Goal: Navigation & Orientation: Understand site structure

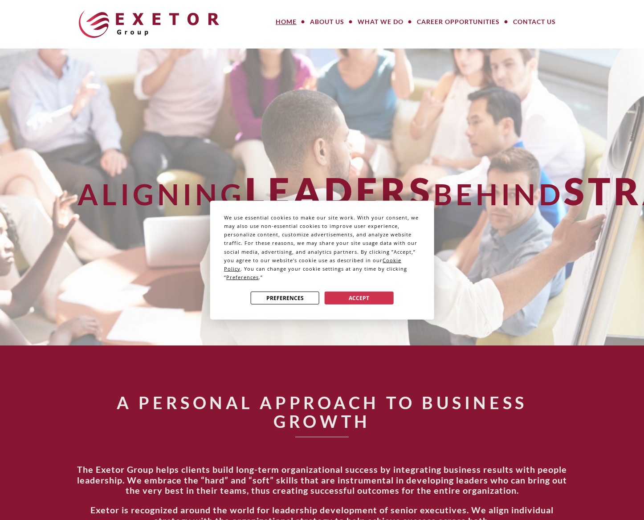
click at [326, 32] on div "We use essential cookies to make our site work. With your consent, we may also …" at bounding box center [322, 260] width 644 height 520
click at [324, 24] on div "We use essential cookies to make our site work. With your consent, we may also …" at bounding box center [322, 260] width 644 height 520
click at [349, 301] on div "Preferences Accept" at bounding box center [322, 298] width 196 height 18
click at [358, 292] on button "Accept" at bounding box center [359, 298] width 69 height 13
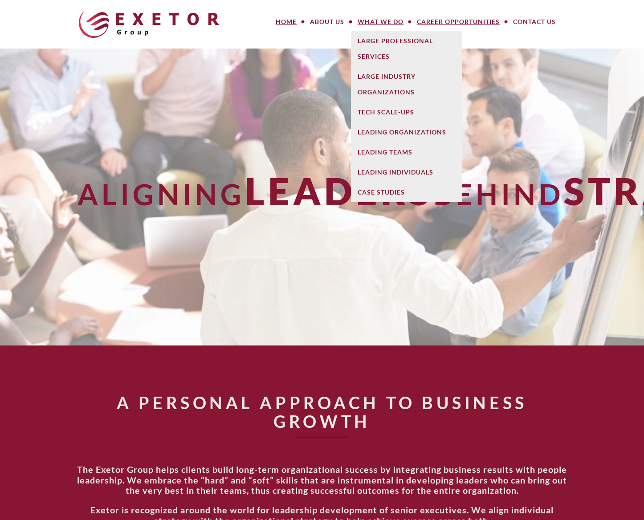
click at [423, 15] on link "Career Opportunities" at bounding box center [458, 22] width 96 height 18
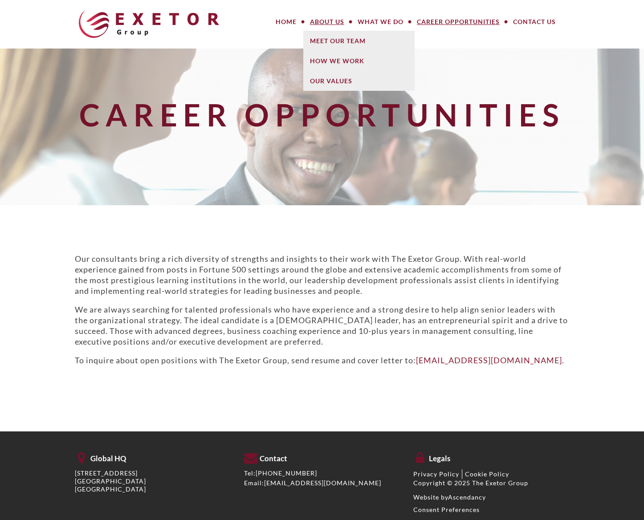
click at [326, 19] on link "About Us" at bounding box center [327, 22] width 48 height 18
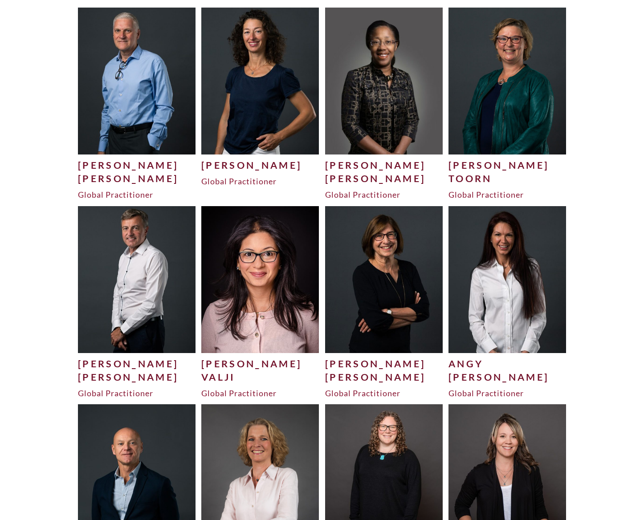
scroll to position [2377, 0]
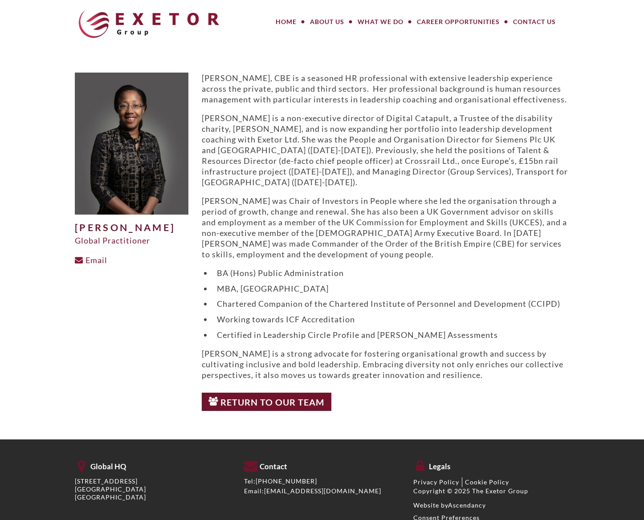
click at [379, 235] on p "Valerie was Chair of Investors in People where she led the organisation through…" at bounding box center [385, 227] width 367 height 64
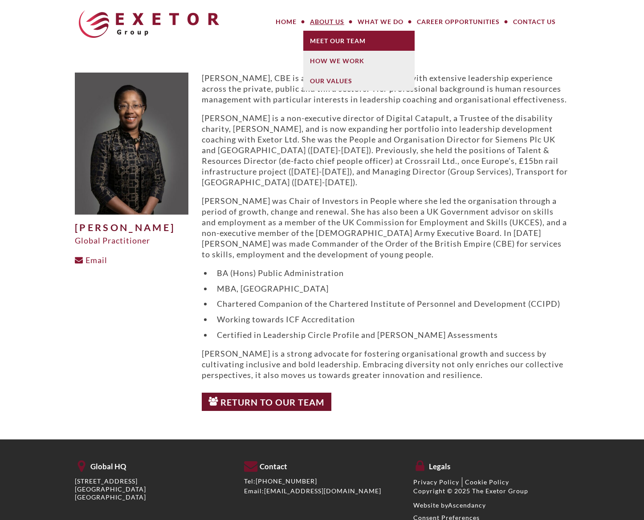
click at [330, 41] on link "Meet Our Team" at bounding box center [358, 41] width 111 height 20
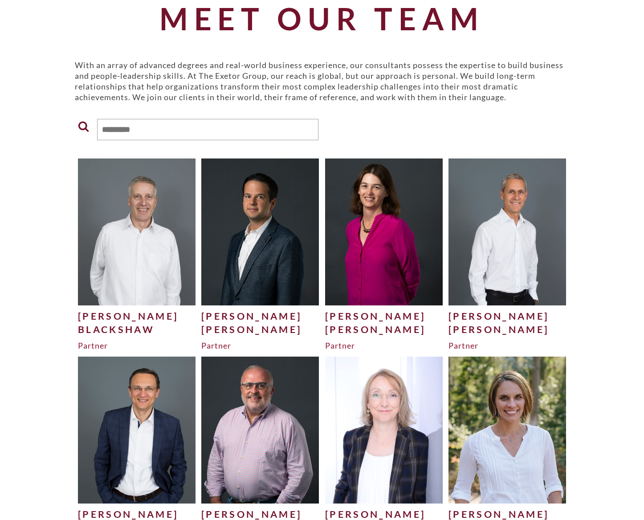
scroll to position [249, 0]
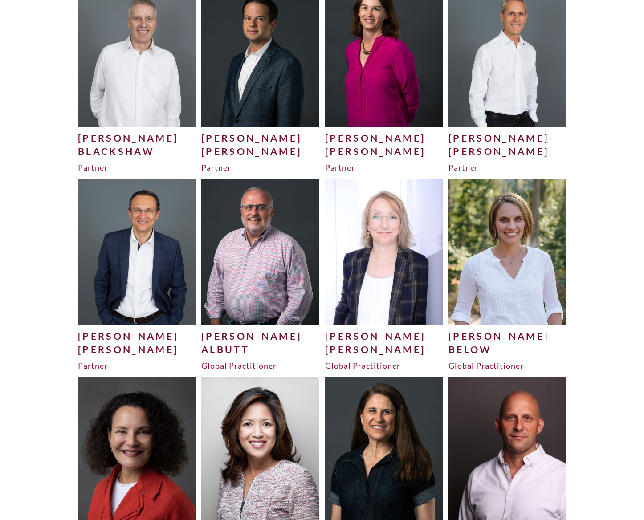
click at [122, 352] on div "[PERSON_NAME]" at bounding box center [137, 349] width 118 height 13
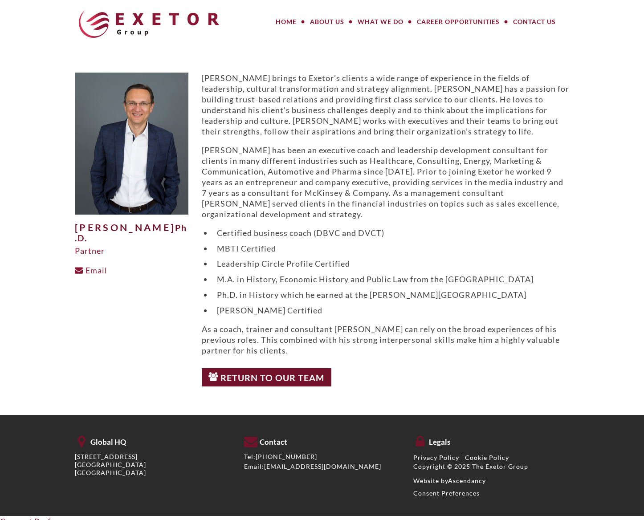
click at [527, 383] on div "Return to Our Team" at bounding box center [385, 377] width 367 height 27
click at [273, 198] on p "[PERSON_NAME] has been an executive coach and leadership development consultant…" at bounding box center [385, 182] width 367 height 75
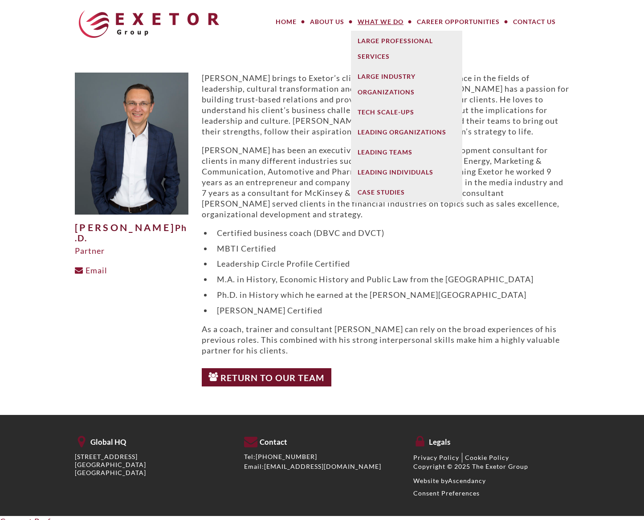
click at [378, 21] on link "What We Do" at bounding box center [380, 22] width 59 height 18
